Goal: Navigation & Orientation: Find specific page/section

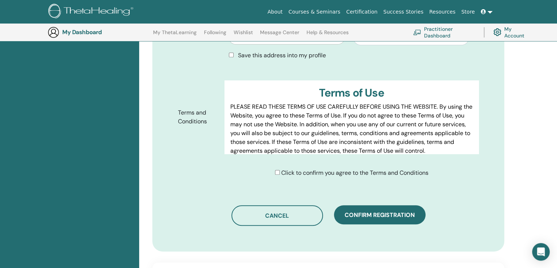
scroll to position [384, 0]
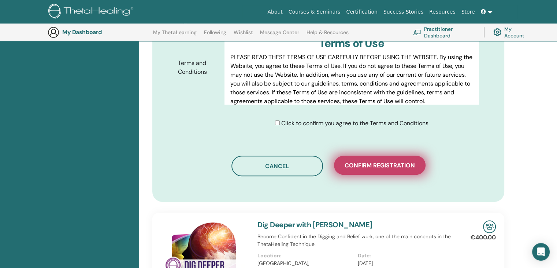
click at [398, 163] on span "Confirm registration" at bounding box center [380, 165] width 70 height 8
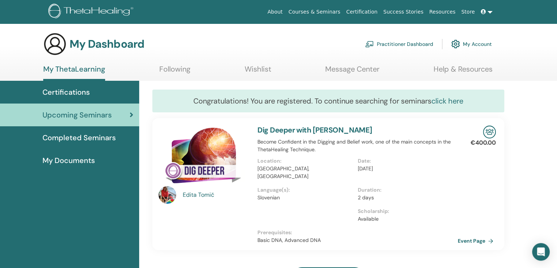
click at [453, 102] on link "click here" at bounding box center [448, 101] width 32 height 10
click at [76, 136] on span "Completed Seminars" at bounding box center [79, 137] width 73 height 11
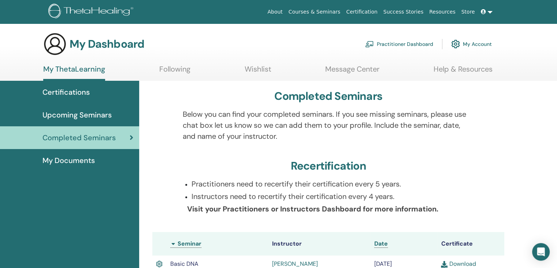
click at [73, 88] on span "Certifications" at bounding box center [66, 91] width 47 height 11
